Goal: Task Accomplishment & Management: Manage account settings

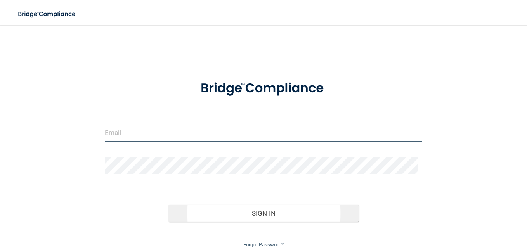
type input "[PERSON_NAME][DOMAIN_NAME][EMAIL_ADDRESS][PERSON_NAME][DOMAIN_NAME]"
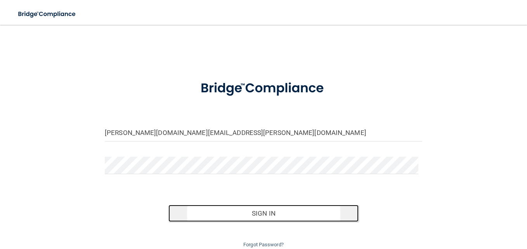
click at [274, 214] on button "Sign In" at bounding box center [263, 213] width 191 height 17
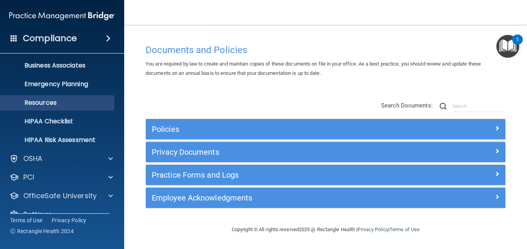
scroll to position [73, 0]
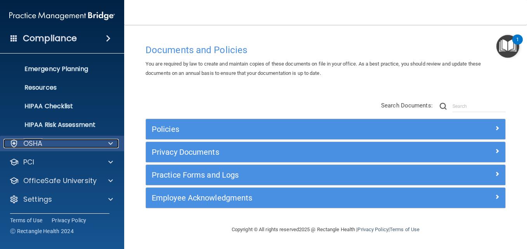
click at [85, 144] on div "OSHA" at bounding box center [51, 143] width 96 height 9
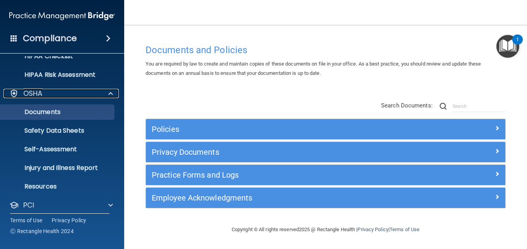
scroll to position [166, 0]
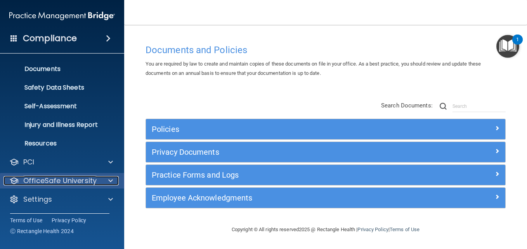
click at [113, 178] on span at bounding box center [110, 180] width 5 height 9
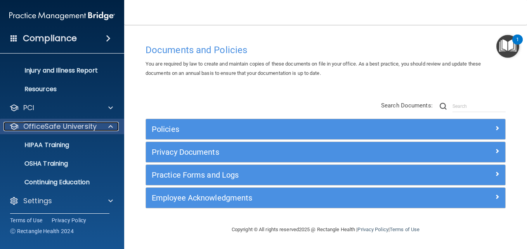
scroll to position [222, 0]
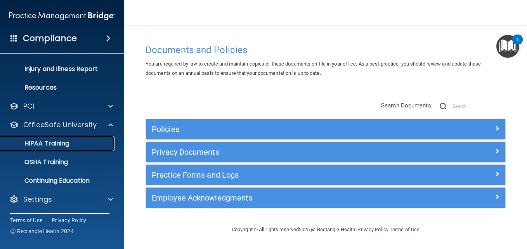
click at [53, 144] on p "HIPAA Training" at bounding box center [37, 144] width 64 height 8
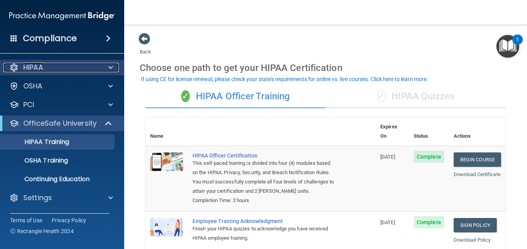
click at [110, 67] on span at bounding box center [110, 67] width 5 height 9
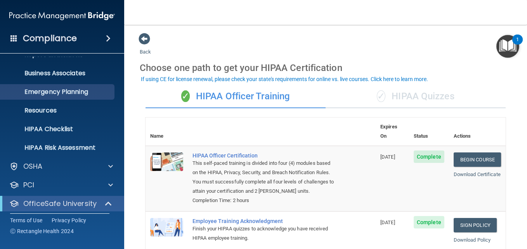
scroll to position [74, 0]
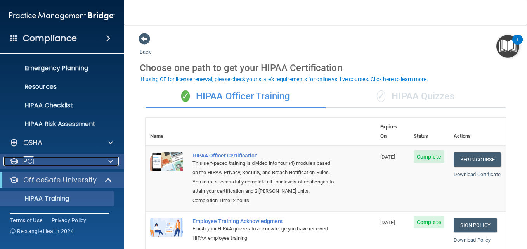
click at [108, 160] on div at bounding box center [109, 161] width 19 height 9
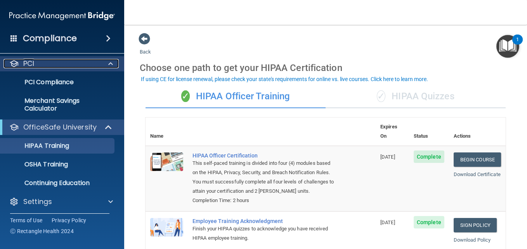
scroll to position [173, 0]
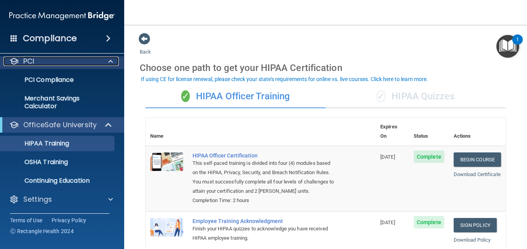
click at [107, 63] on div at bounding box center [109, 61] width 19 height 9
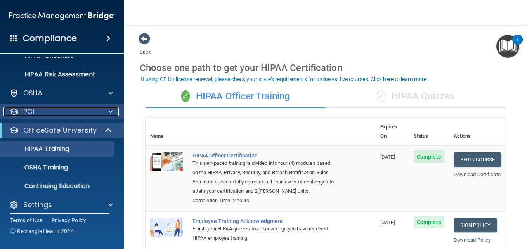
scroll to position [129, 0]
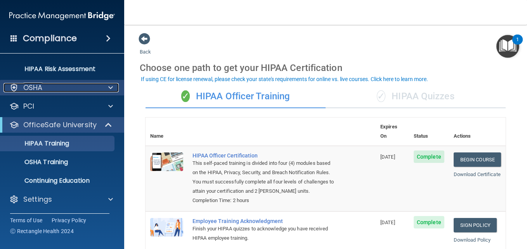
click at [109, 88] on span at bounding box center [110, 87] width 5 height 9
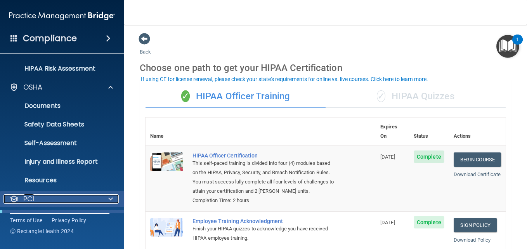
click at [108, 196] on div at bounding box center [109, 198] width 19 height 9
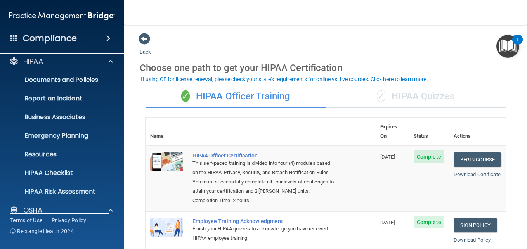
scroll to position [0, 0]
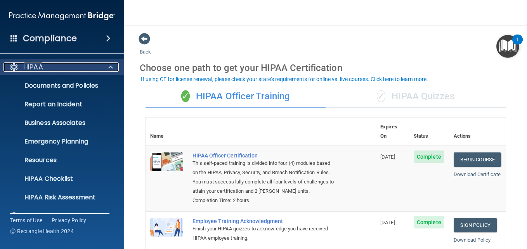
click at [111, 66] on span at bounding box center [110, 66] width 5 height 9
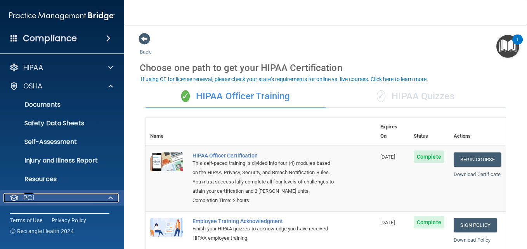
click at [26, 198] on p "PCI" at bounding box center [28, 197] width 11 height 9
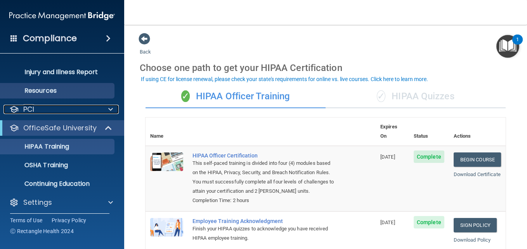
scroll to position [92, 0]
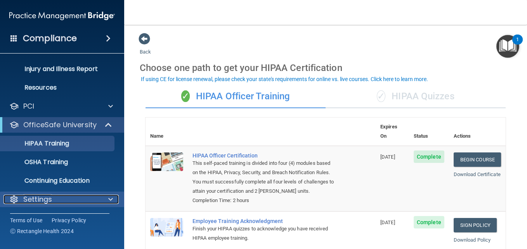
click at [84, 195] on div "Settings" at bounding box center [51, 199] width 96 height 9
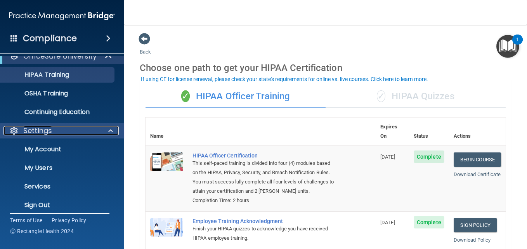
scroll to position [166, 0]
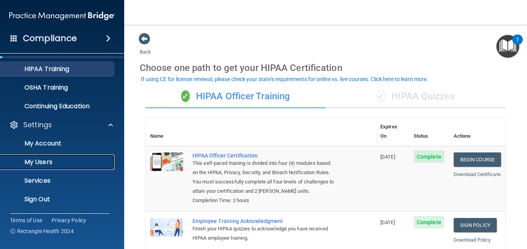
click at [67, 167] on link "My Users" at bounding box center [53, 162] width 122 height 16
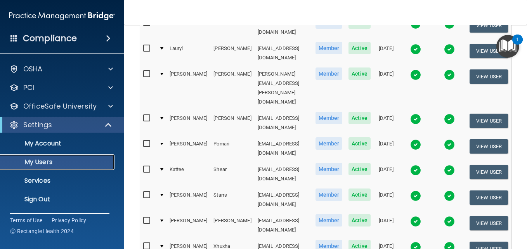
scroll to position [221, 0]
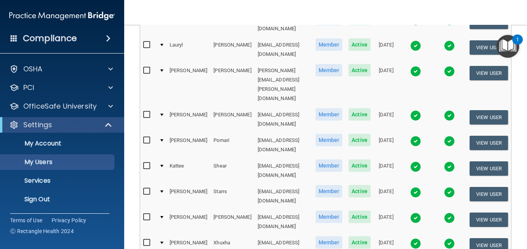
select select "30"
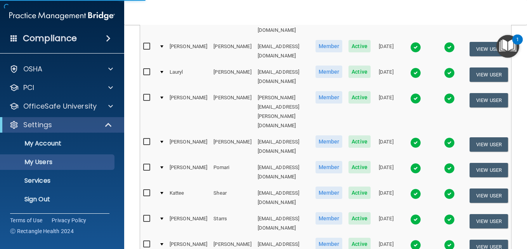
select select "30"
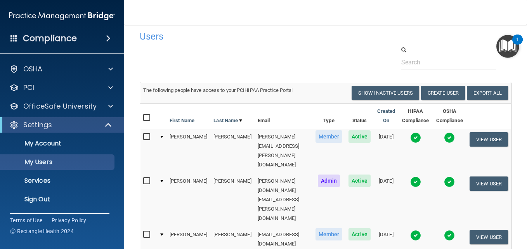
scroll to position [5, 0]
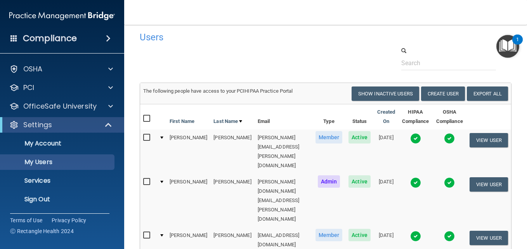
click at [145, 136] on input "checkbox" at bounding box center [147, 138] width 9 height 6
checkbox input "true"
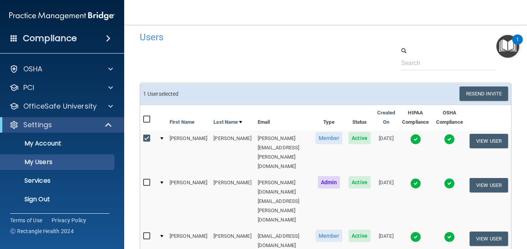
click at [145, 180] on input "checkbox" at bounding box center [147, 183] width 9 height 6
checkbox input "true"
click at [146, 233] on input "checkbox" at bounding box center [147, 236] width 9 height 6
checkbox input "true"
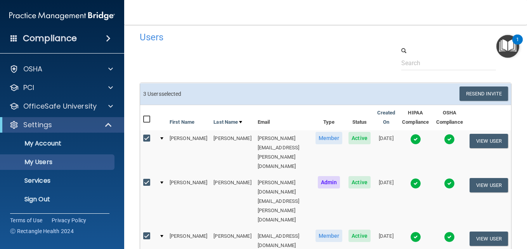
checkbox input "true"
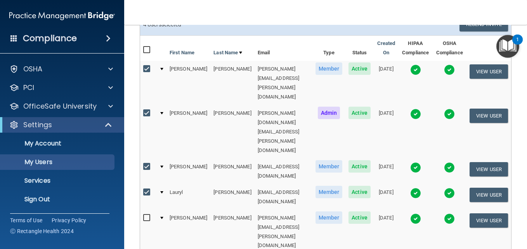
scroll to position [78, 0]
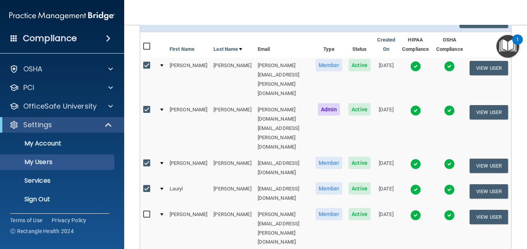
checkbox input "true"
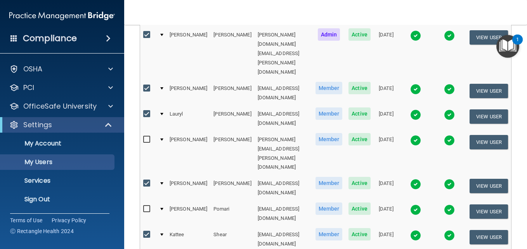
scroll to position [153, 0]
checkbox input "true"
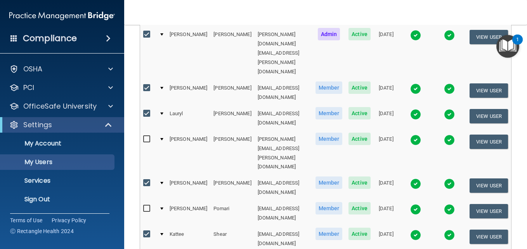
scroll to position [0, 0]
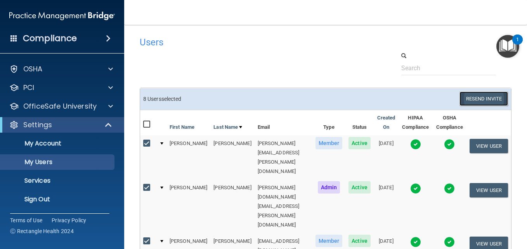
click at [477, 97] on button "Resend Invite" at bounding box center [483, 99] width 49 height 14
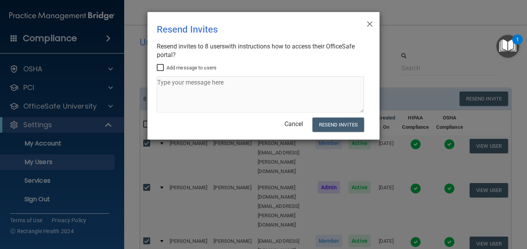
click at [160, 66] on input "Add message to users" at bounding box center [161, 68] width 9 height 6
checkbox input "true"
click at [176, 81] on textarea at bounding box center [260, 94] width 207 height 36
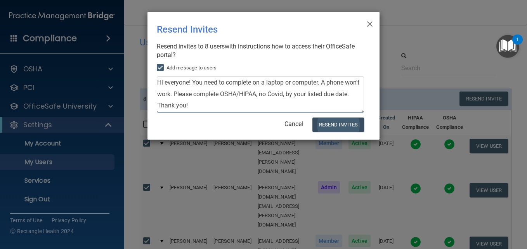
type textarea "Hi everyone! You need to complete on a laptop or computer. A phone won't work. …"
click at [324, 124] on button "Resend Invites" at bounding box center [338, 125] width 52 height 14
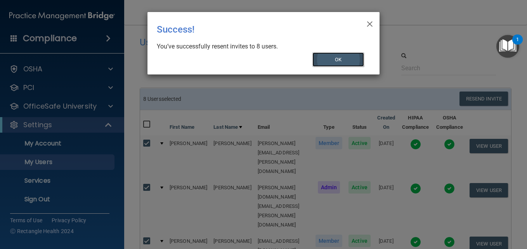
click at [335, 56] on button "OK" at bounding box center [338, 59] width 52 height 14
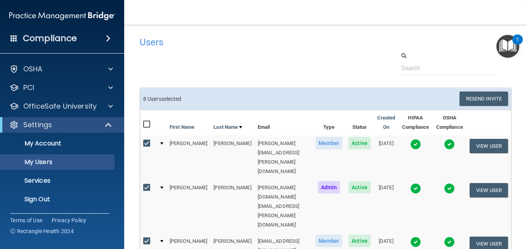
click at [146, 144] on input "checkbox" at bounding box center [147, 143] width 9 height 6
checkbox input "false"
click at [147, 185] on input "checkbox" at bounding box center [147, 188] width 9 height 6
checkbox input "false"
click at [146, 238] on input "checkbox" at bounding box center [147, 241] width 9 height 6
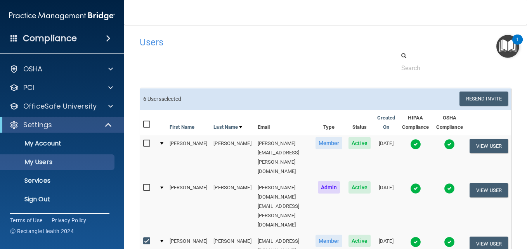
checkbox input "false"
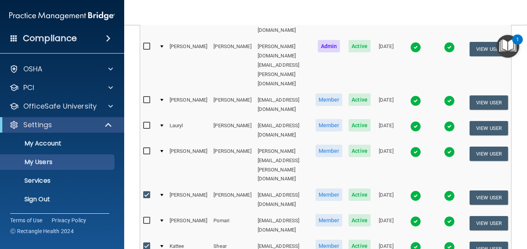
scroll to position [148, 0]
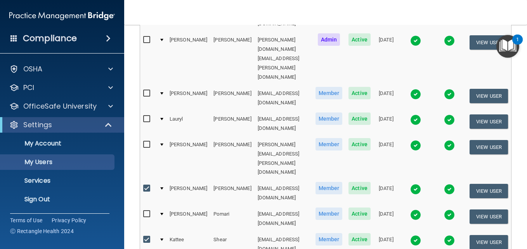
click at [145, 185] on input "checkbox" at bounding box center [147, 188] width 9 height 6
checkbox input "false"
click at [147, 237] on input "checkbox" at bounding box center [147, 240] width 9 height 6
checkbox input "false"
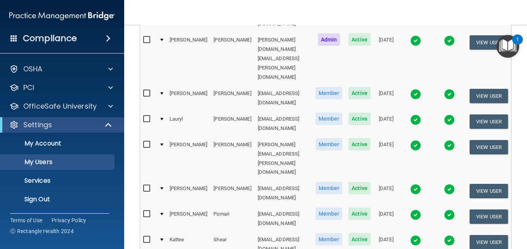
checkbox input "false"
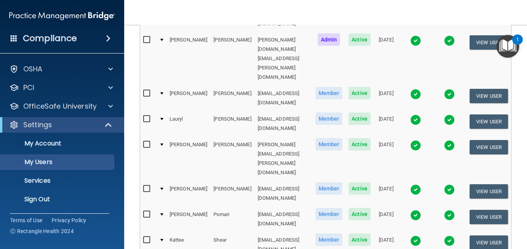
checkbox input "true"
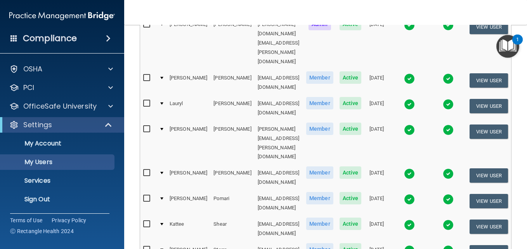
scroll to position [163, 0]
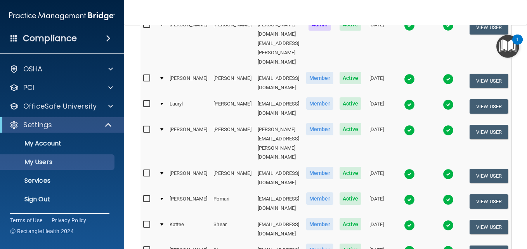
click at [143, 126] on input "checkbox" at bounding box center [147, 129] width 9 height 6
checkbox input "true"
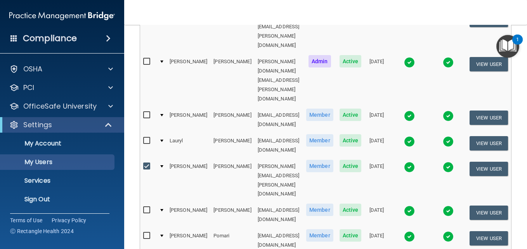
scroll to position [126, 0]
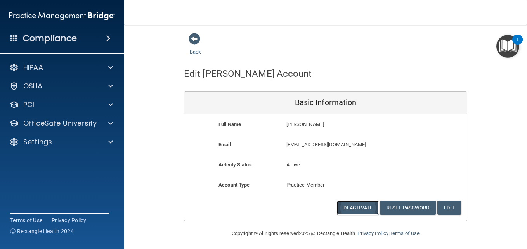
click at [359, 206] on button "Deactivate" at bounding box center [358, 208] width 42 height 14
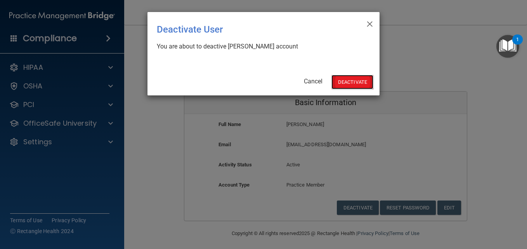
click at [346, 83] on button "Deactivate" at bounding box center [352, 82] width 42 height 14
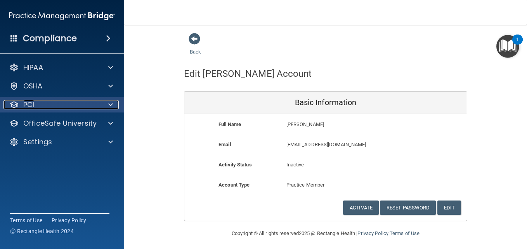
click at [34, 107] on p "PCI" at bounding box center [28, 104] width 11 height 9
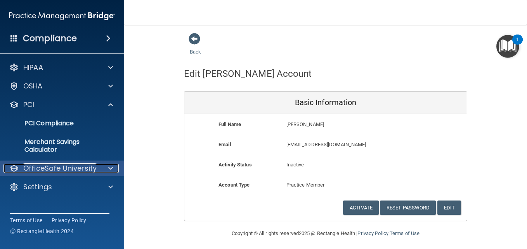
click at [44, 167] on p "OfficeSafe University" at bounding box center [59, 168] width 73 height 9
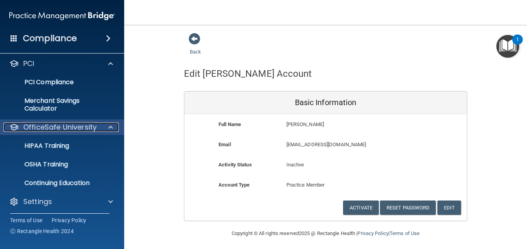
scroll to position [43, 0]
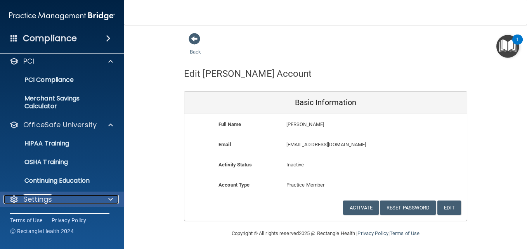
click at [48, 197] on p "Settings" at bounding box center [37, 199] width 29 height 9
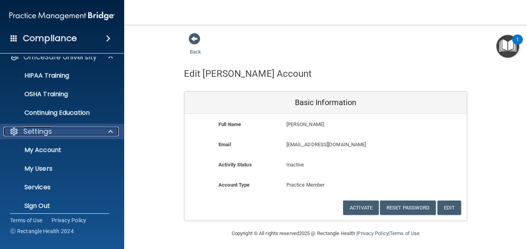
scroll to position [118, 0]
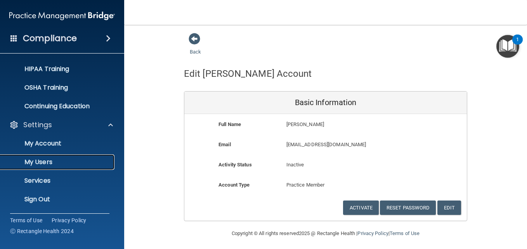
click at [40, 159] on p "My Users" at bounding box center [58, 162] width 106 height 8
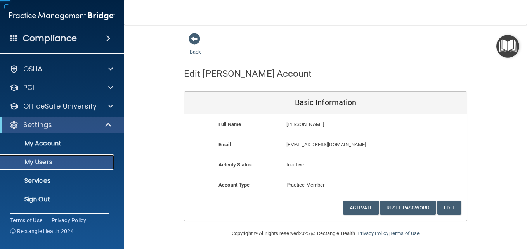
scroll to position [17, 0]
select select "20"
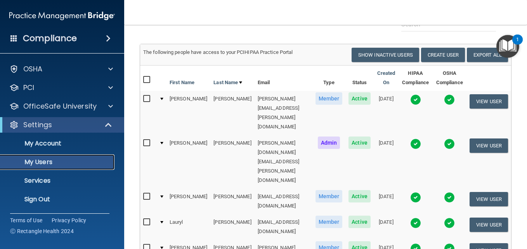
scroll to position [44, 0]
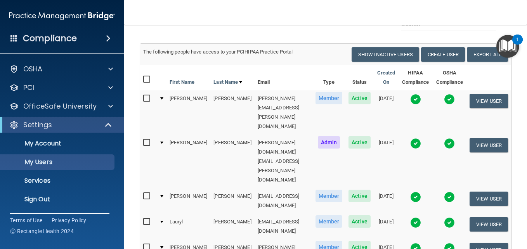
click at [146, 244] on input "checkbox" at bounding box center [147, 247] width 9 height 6
checkbox input "true"
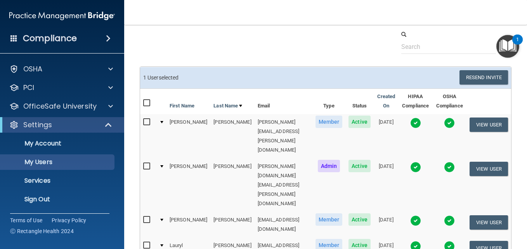
scroll to position [21, 0]
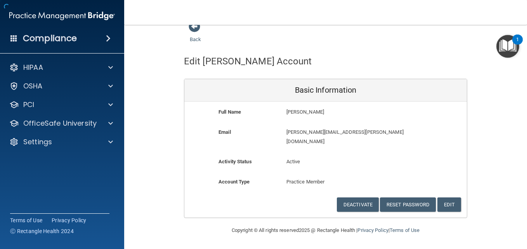
scroll to position [3, 0]
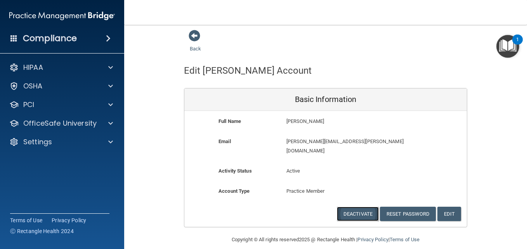
click at [348, 207] on button "Deactivate" at bounding box center [358, 214] width 42 height 14
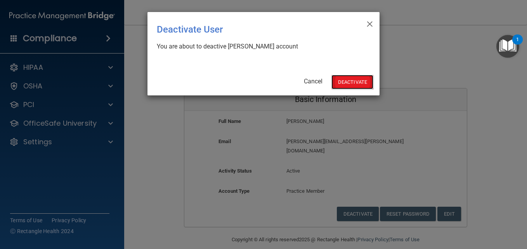
click at [352, 80] on button "Deactivate" at bounding box center [352, 82] width 42 height 14
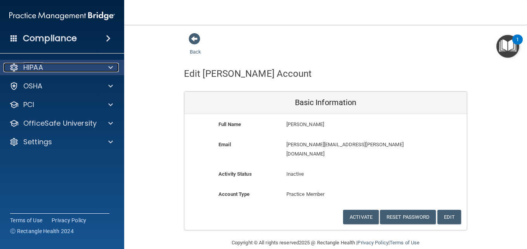
click at [24, 66] on p "HIPAA" at bounding box center [33, 67] width 20 height 9
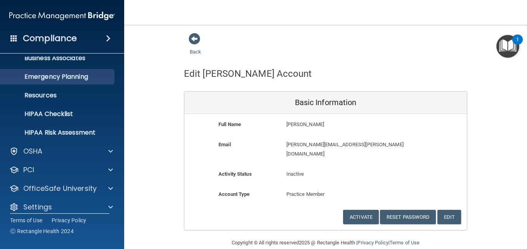
scroll to position [73, 0]
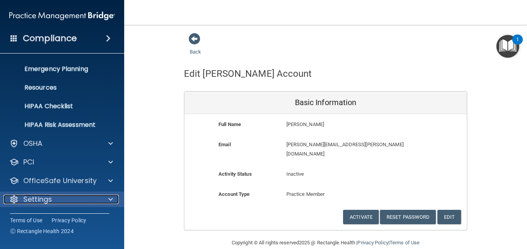
click at [55, 199] on div "Settings" at bounding box center [51, 199] width 96 height 9
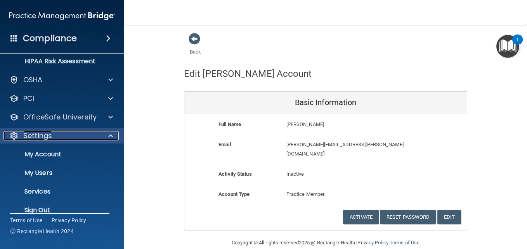
scroll to position [147, 0]
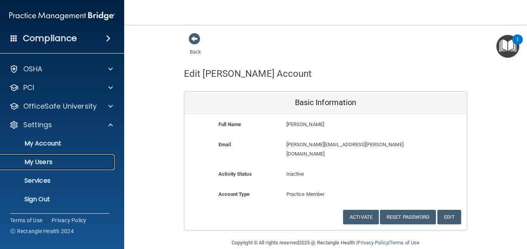
click at [43, 163] on p "My Users" at bounding box center [58, 162] width 106 height 8
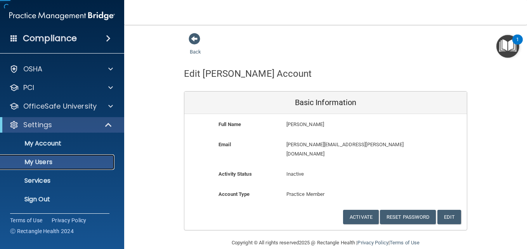
scroll to position [17, 0]
select select "20"
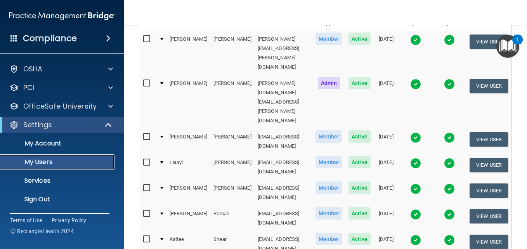
scroll to position [0, 0]
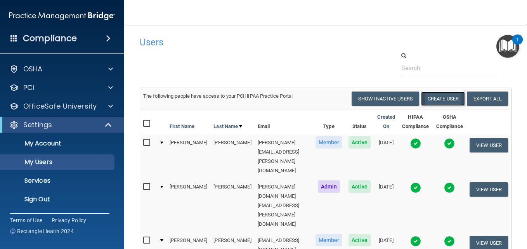
click at [429, 103] on button "Create User" at bounding box center [443, 99] width 44 height 14
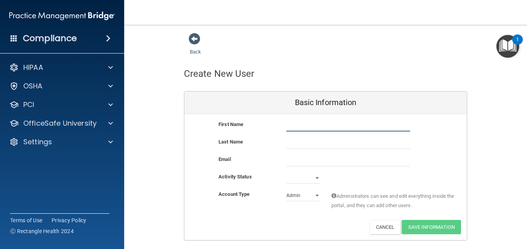
click at [320, 125] on input "text" at bounding box center [348, 126] width 124 height 12
type input "Jennifer"
type input "Bonkowski"
type input "jennbonkowski@gmail.com"
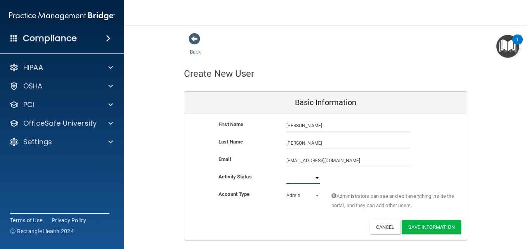
click at [312, 178] on select "Active Inactive" at bounding box center [302, 178] width 33 height 12
select select "active"
click at [286, 172] on select "Active Inactive" at bounding box center [302, 178] width 33 height 12
click at [299, 197] on select "Admin Member" at bounding box center [302, 196] width 33 height 12
select select "practice_member"
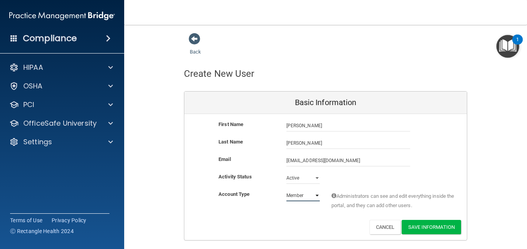
click at [286, 190] on select "Admin Member" at bounding box center [302, 196] width 33 height 12
click at [417, 224] on button "Save Information" at bounding box center [431, 227] width 59 height 14
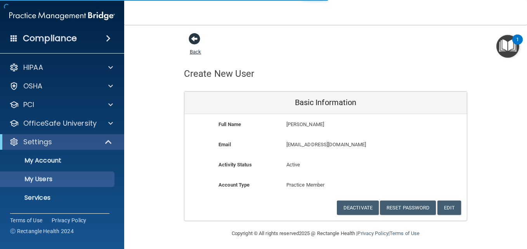
select select "20"
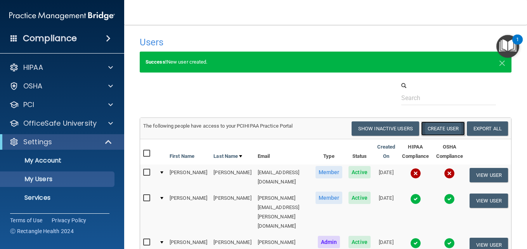
click at [435, 125] on button "Create User" at bounding box center [443, 128] width 44 height 14
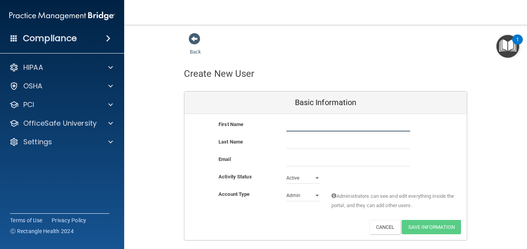
click at [335, 126] on input "text" at bounding box center [348, 126] width 124 height 12
type input "Jodi"
type input "Mleczek"
type input "Jennifer"
type input "jennbonkowski@gmail.com"
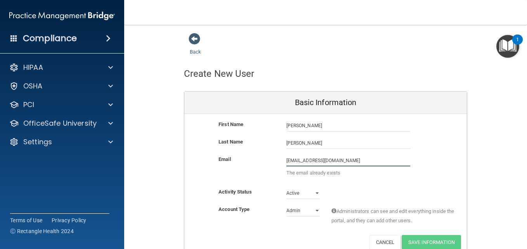
click at [319, 159] on input "jennbonkowski@gmail.com" at bounding box center [348, 161] width 124 height 12
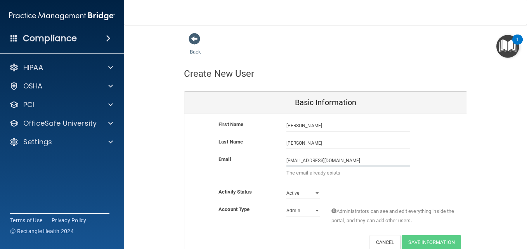
type input "jodimarie75@yahoo.com"
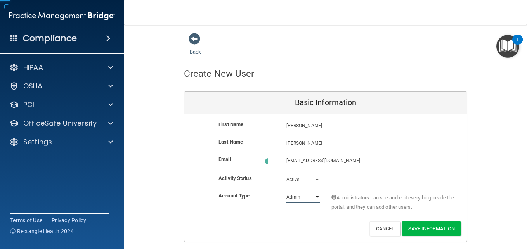
click at [312, 210] on div "Account Type Practice Admin Admin Member Financial Institution Business Associa…" at bounding box center [325, 203] width 282 height 24
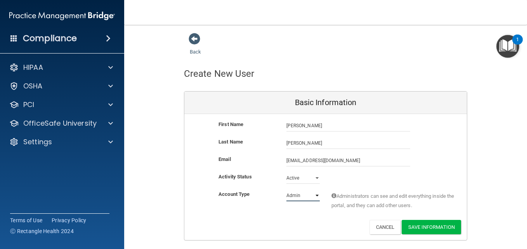
select select "practice_member"
click at [286, 190] on select "Admin Member" at bounding box center [302, 196] width 33 height 12
click at [413, 226] on button "Save Information" at bounding box center [431, 227] width 59 height 14
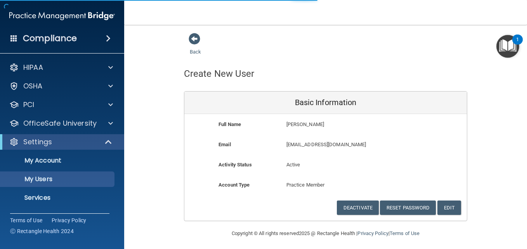
scroll to position [17, 0]
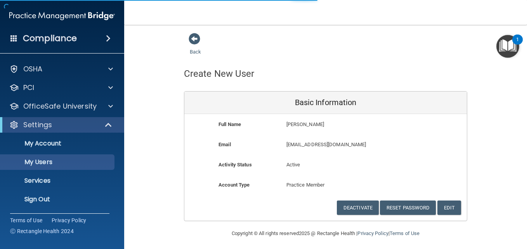
select select "20"
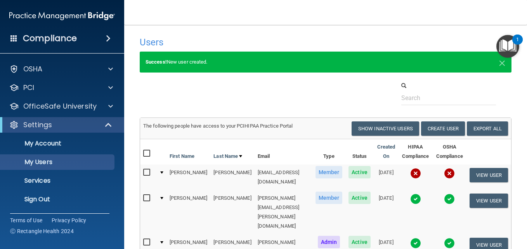
click at [148, 172] on input "checkbox" at bounding box center [147, 173] width 9 height 6
checkbox input "true"
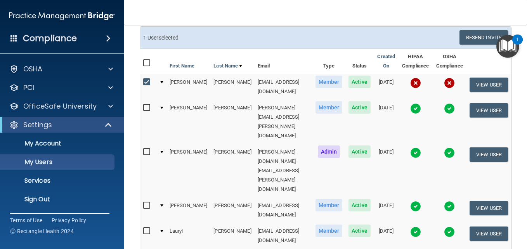
scroll to position [91, 0]
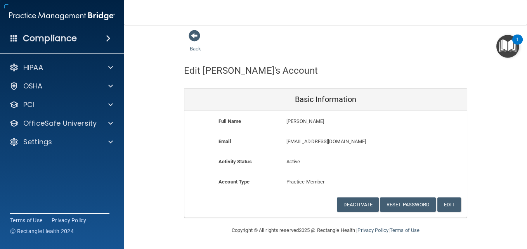
scroll to position [3, 0]
click at [441, 200] on button "Edit" at bounding box center [449, 204] width 24 height 14
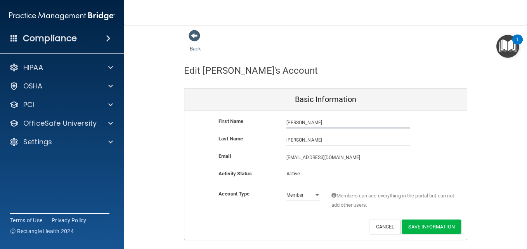
click at [304, 123] on input "Jennifer" at bounding box center [348, 123] width 124 height 12
type input "J"
type input "Jodi"
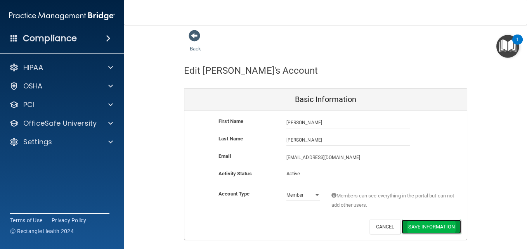
click at [411, 227] on button "Save Information" at bounding box center [431, 227] width 59 height 14
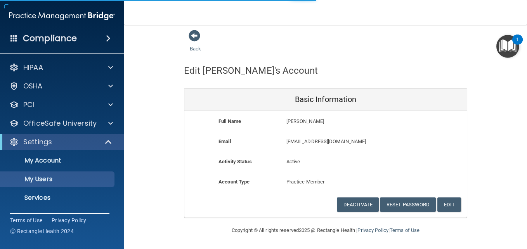
scroll to position [251, 0]
select select "20"
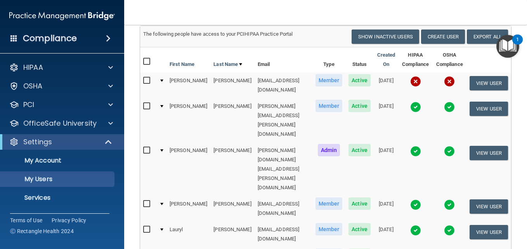
scroll to position [92, 0]
checkbox input "true"
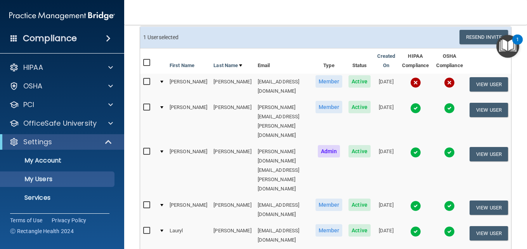
click at [146, 81] on input "checkbox" at bounding box center [147, 82] width 9 height 6
checkbox input "true"
click at [478, 37] on button "Resend Invite" at bounding box center [483, 37] width 49 height 14
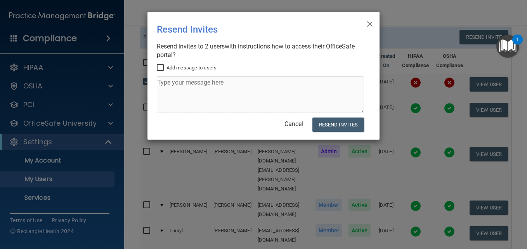
click at [165, 69] on input "Add message to users" at bounding box center [161, 68] width 9 height 6
checkbox input "true"
click at [207, 88] on textarea at bounding box center [260, 94] width 207 height 36
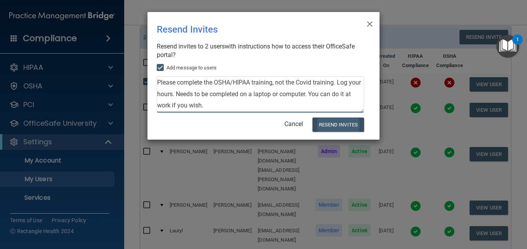
type textarea "Please complete the OSHA/HIPAA training, not the Covid training. Log your hours…"
click at [339, 121] on button "Resend Invites" at bounding box center [338, 125] width 52 height 14
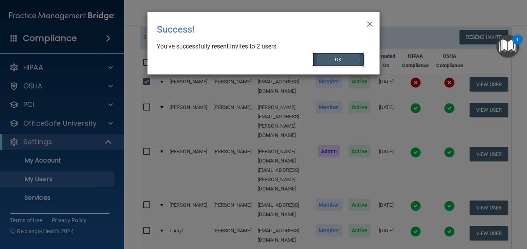
click at [345, 59] on button "OK" at bounding box center [338, 59] width 52 height 14
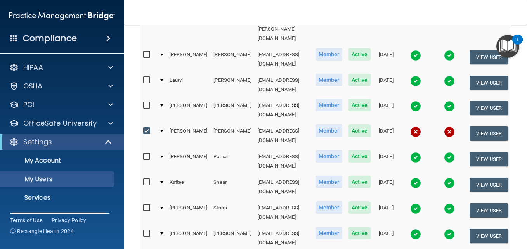
scroll to position [243, 0]
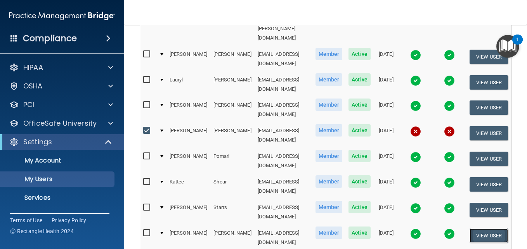
click at [477, 229] on button "View User" at bounding box center [488, 236] width 38 height 14
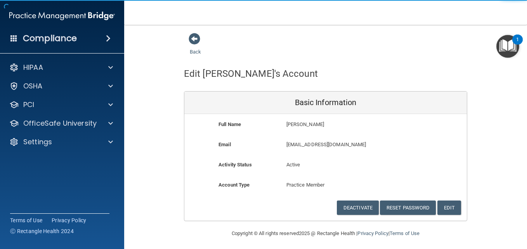
scroll to position [3, 0]
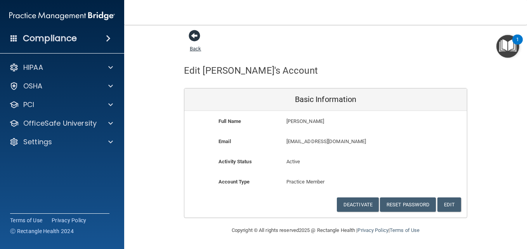
click at [192, 35] on span at bounding box center [195, 36] width 12 height 12
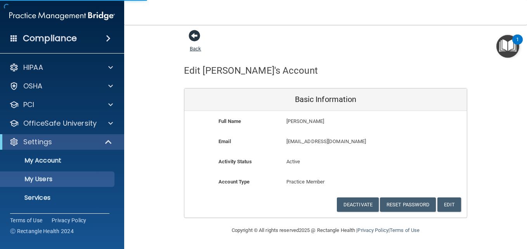
select select "20"
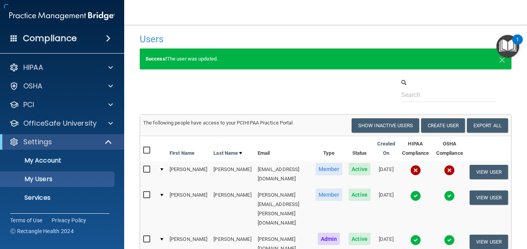
scroll to position [251, 0]
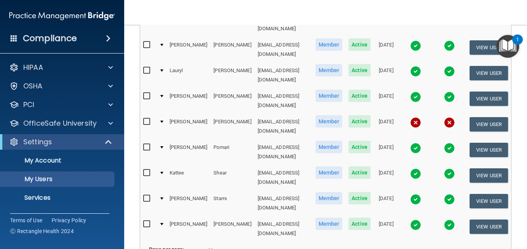
click at [210, 88] on td "[PERSON_NAME]" at bounding box center [232, 101] width 44 height 26
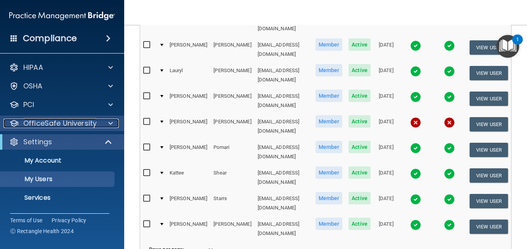
click at [42, 126] on p "OfficeSafe University" at bounding box center [59, 123] width 73 height 9
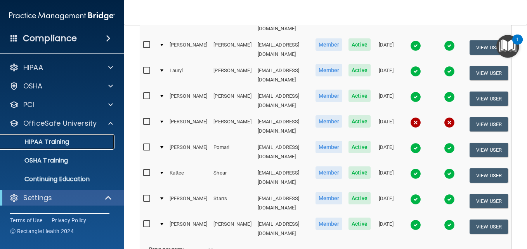
click at [43, 139] on p "HIPAA Training" at bounding box center [37, 142] width 64 height 8
